Goal: Book appointment/travel/reservation

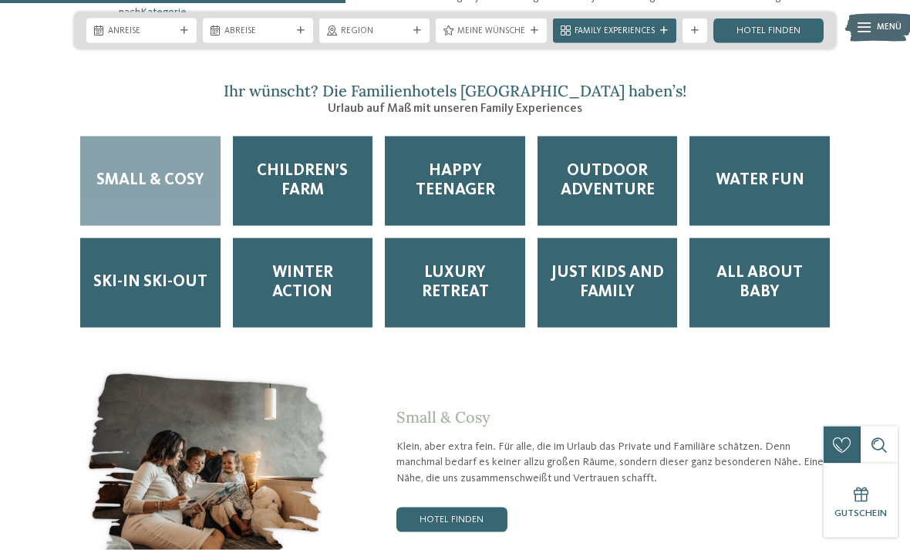
scroll to position [2073, 0]
click at [580, 169] on span "Outdoor Adventure" at bounding box center [608, 180] width 116 height 39
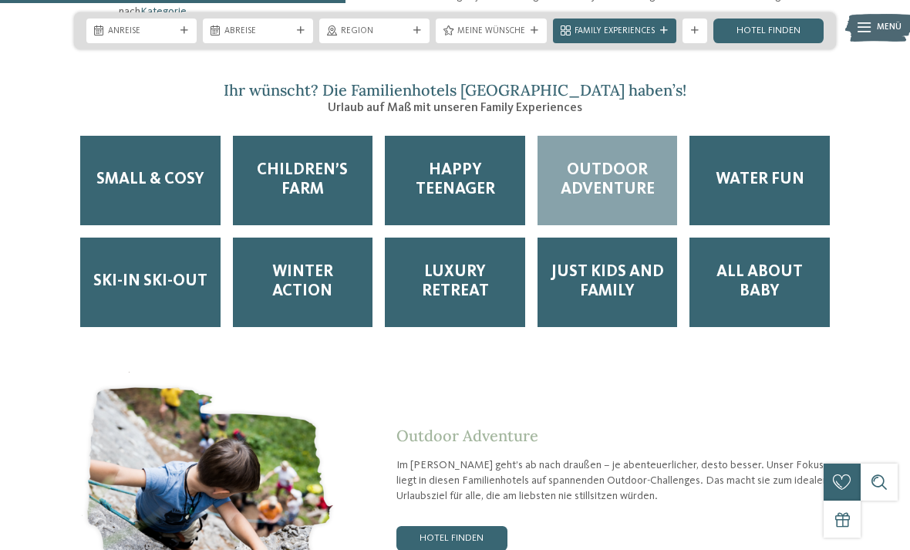
click at [584, 163] on span "Outdoor Adventure" at bounding box center [608, 180] width 116 height 39
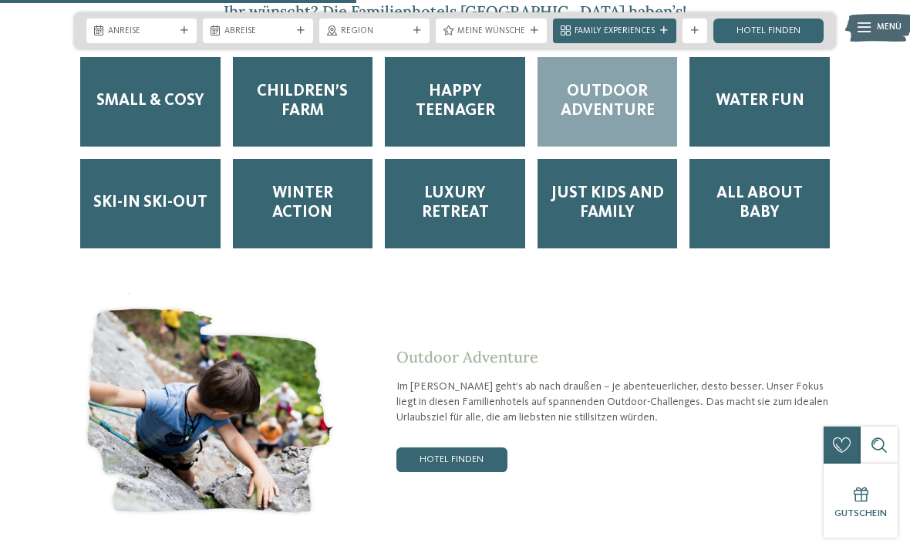
scroll to position [2151, 0]
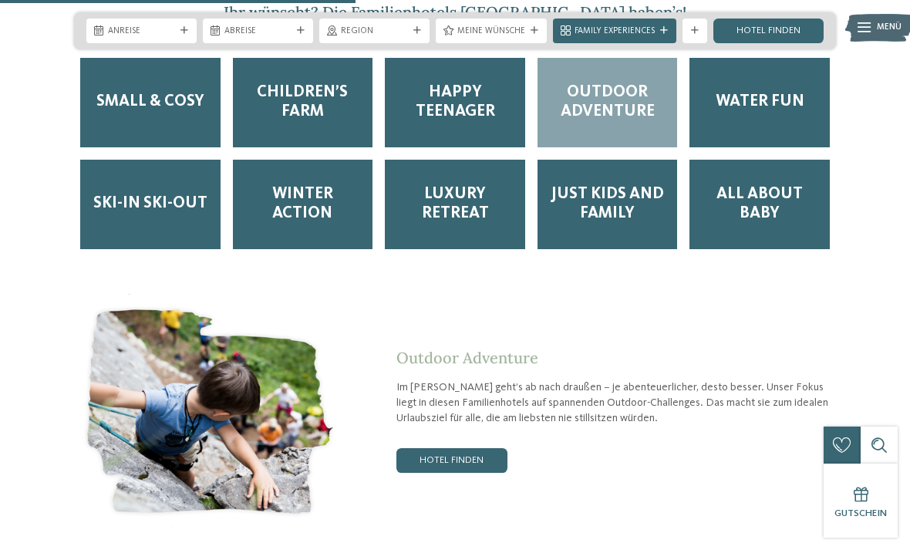
click at [312, 95] on span "Children’s Farm" at bounding box center [303, 102] width 116 height 39
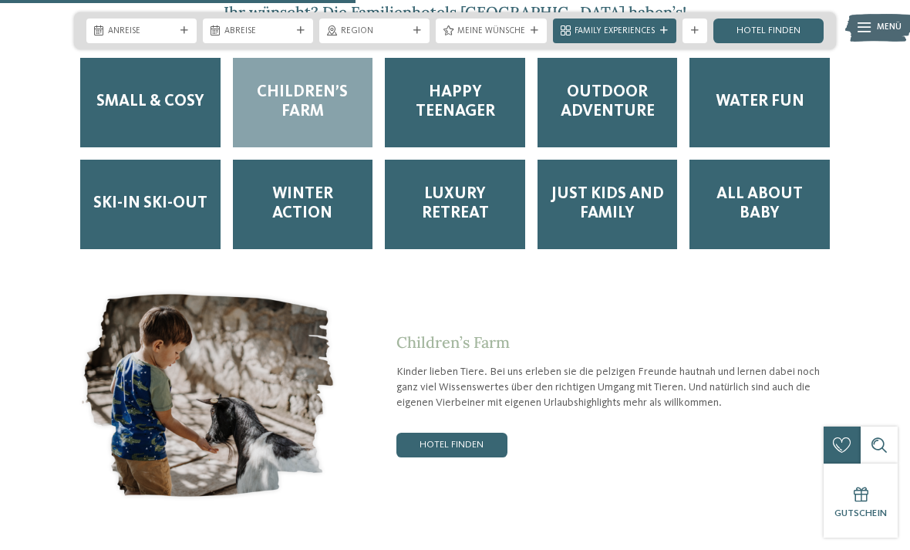
click at [478, 443] on link "Hotel finden" at bounding box center [452, 445] width 111 height 25
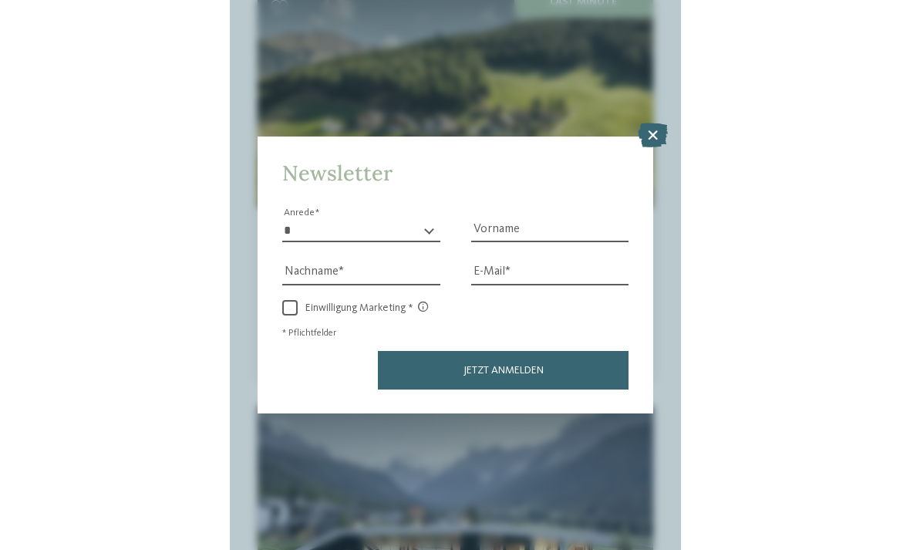
scroll to position [1138, 0]
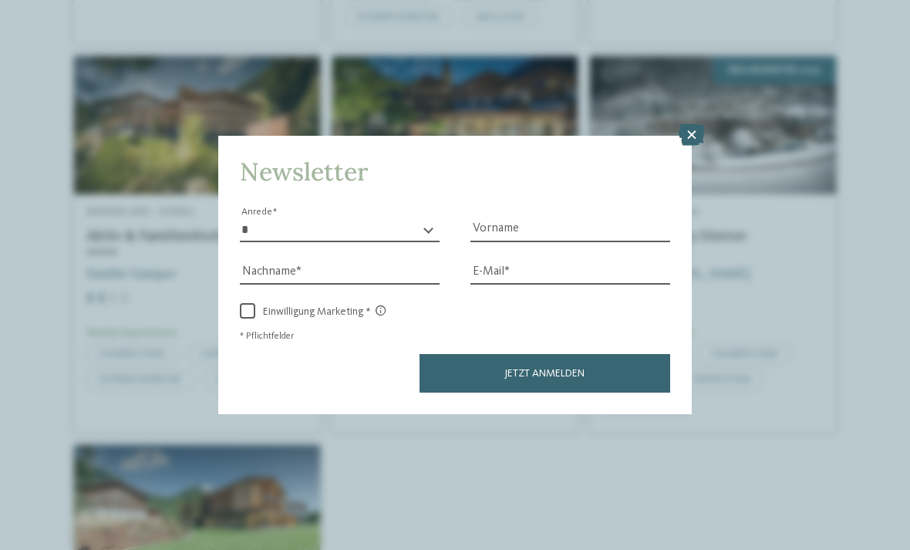
click at [685, 124] on icon at bounding box center [692, 135] width 26 height 22
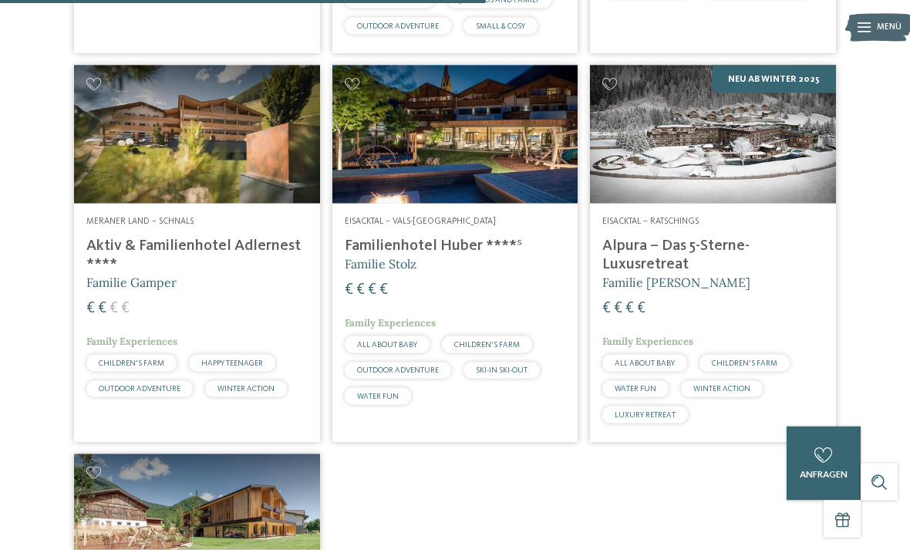
scroll to position [1129, 0]
click at [702, 274] on h4 "Alpura – Das 5-Sterne-Luxusretreat" at bounding box center [712, 255] width 221 height 37
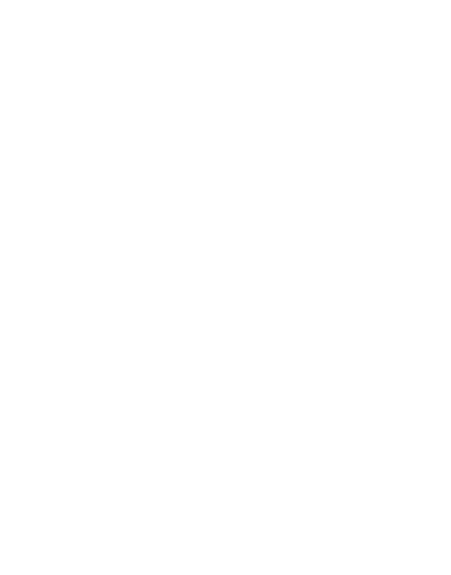
scroll to position [95, 0]
click at [280, 383] on div "jetzt anfragen" at bounding box center [263, 386] width 115 height 28
click at [420, 136] on icon at bounding box center [423, 148] width 30 height 25
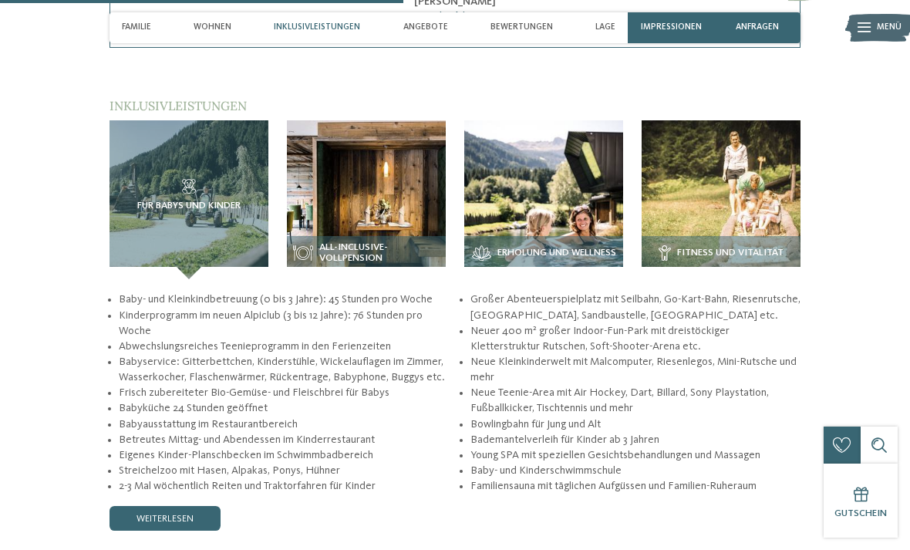
scroll to position [2055, 0]
click at [722, 205] on img at bounding box center [721, 200] width 159 height 159
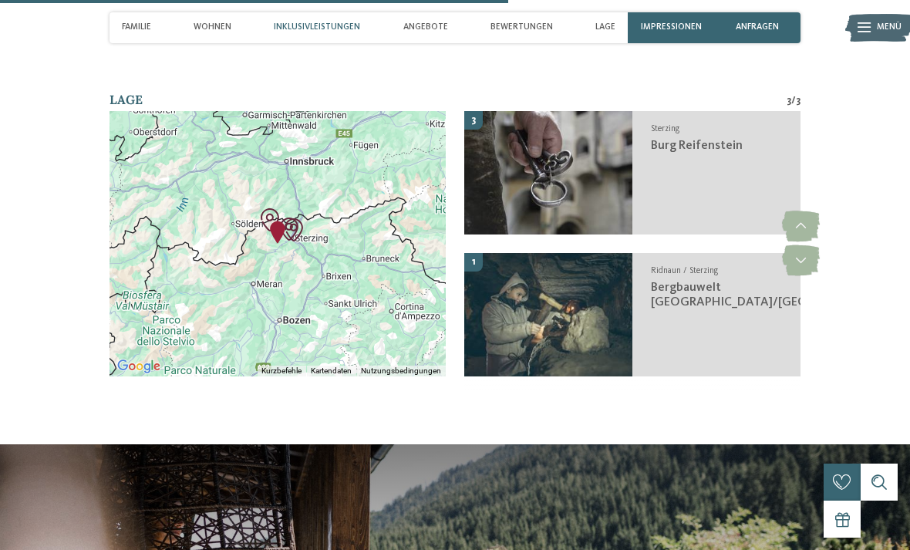
scroll to position [2692, 0]
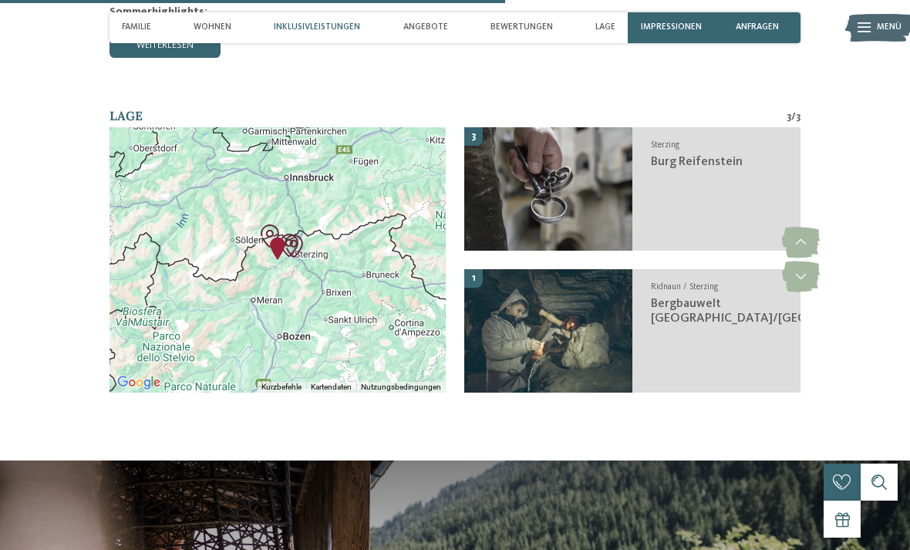
click at [314, 22] on span "Inklusivleistungen" at bounding box center [317, 27] width 86 height 10
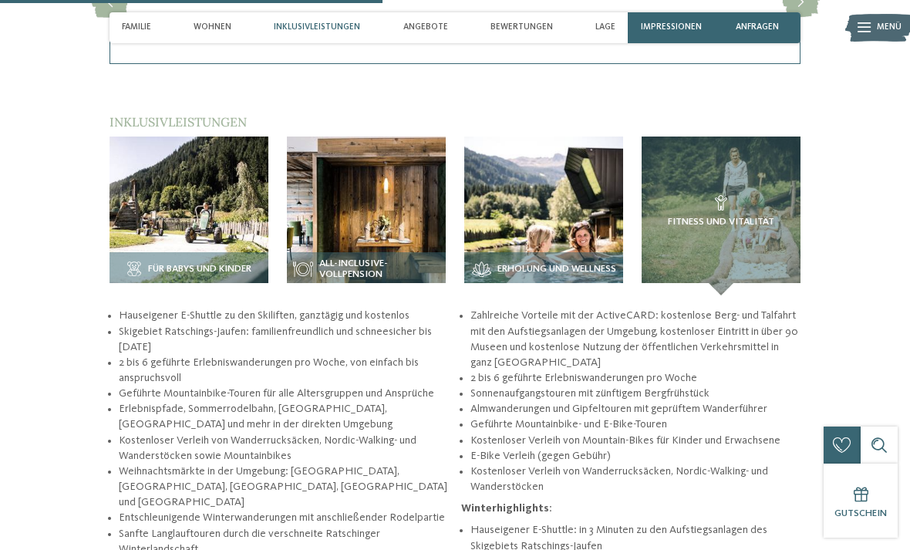
scroll to position [2037, 0]
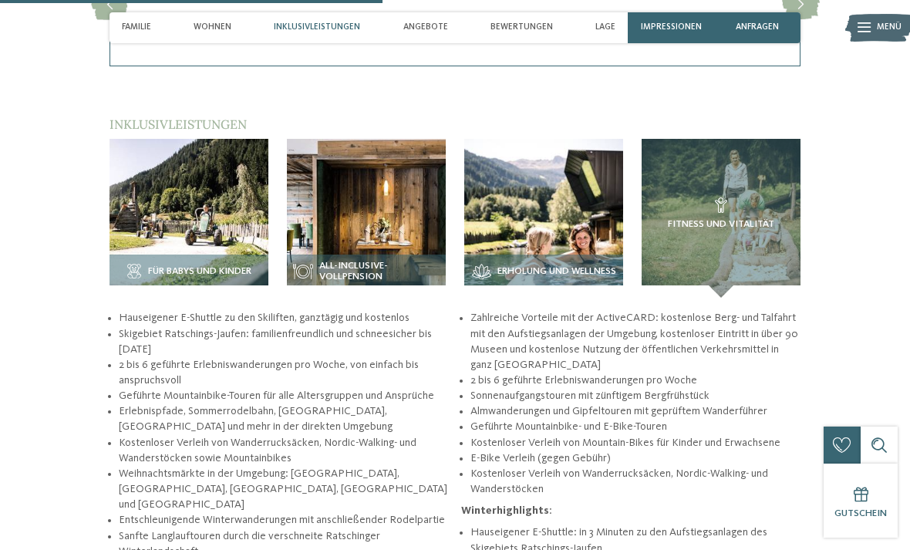
click at [314, 29] on span "Inklusivleistungen" at bounding box center [317, 27] width 86 height 10
click at [319, 28] on span "Inklusivleistungen" at bounding box center [317, 27] width 86 height 10
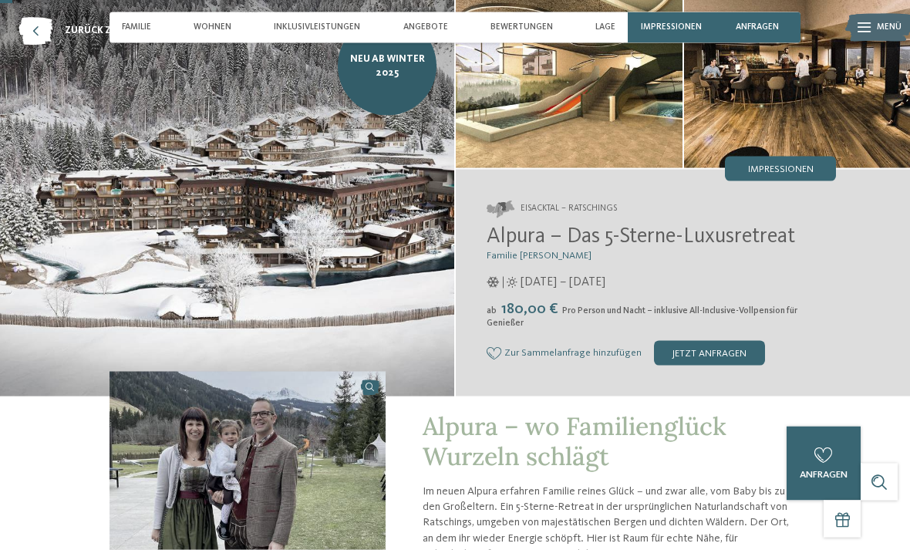
scroll to position [0, 0]
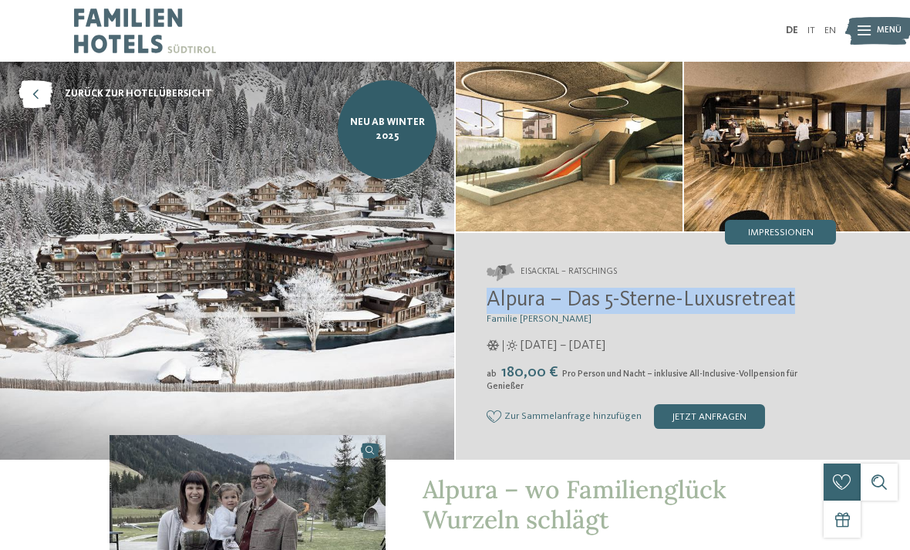
copy span "Alpura – Das 5-Sterne-Luxusretreat"
